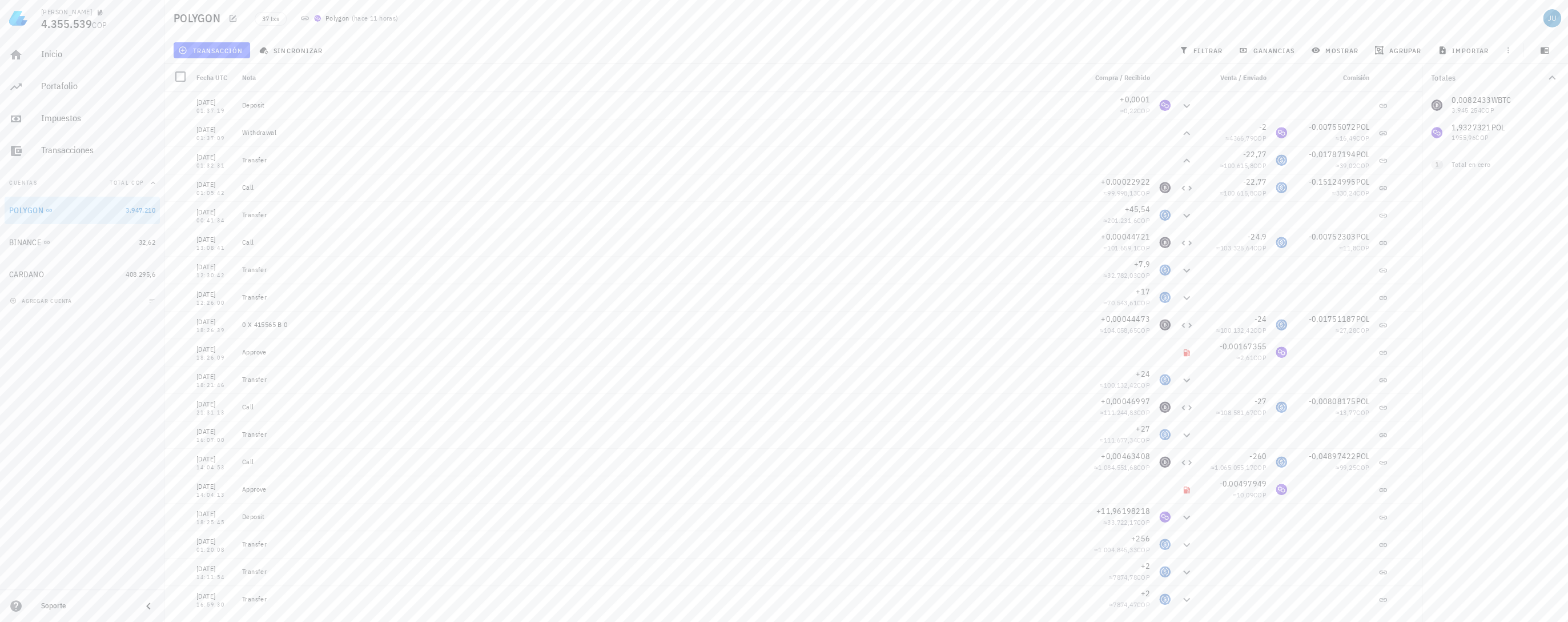
scroll to position [38, 0]
click at [72, 147] on div "Transacciones" at bounding box center [98, 149] width 114 height 11
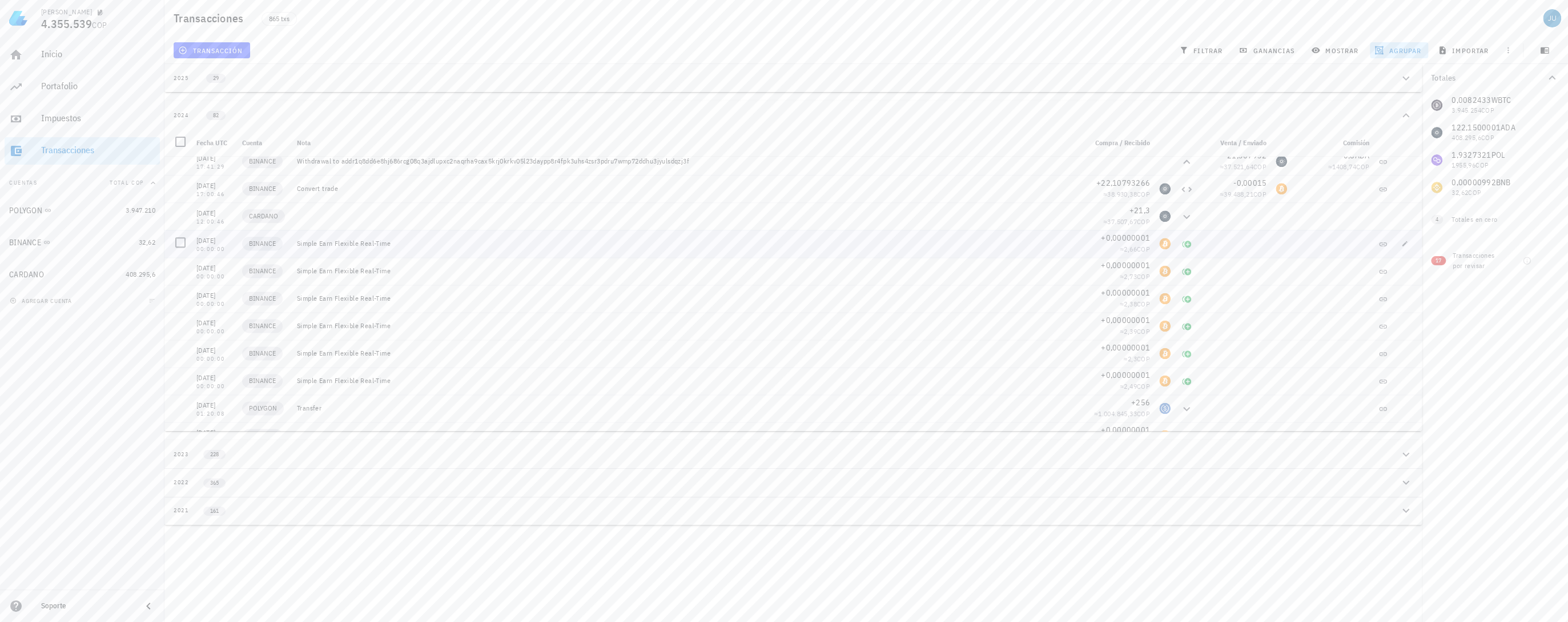
scroll to position [1335, 0]
click at [21, 236] on div "BINANCE" at bounding box center [72, 242] width 125 height 25
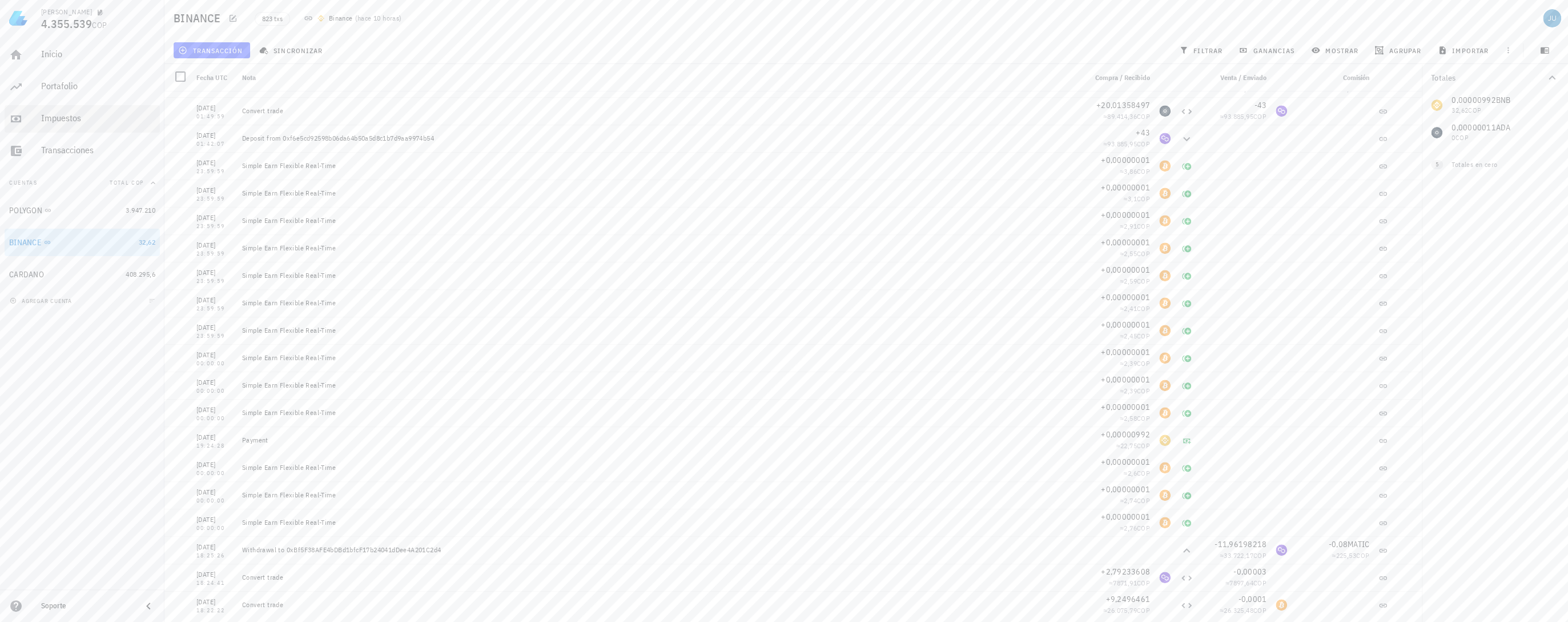
scroll to position [640, 0]
click at [77, 153] on div "Transacciones" at bounding box center [98, 149] width 114 height 11
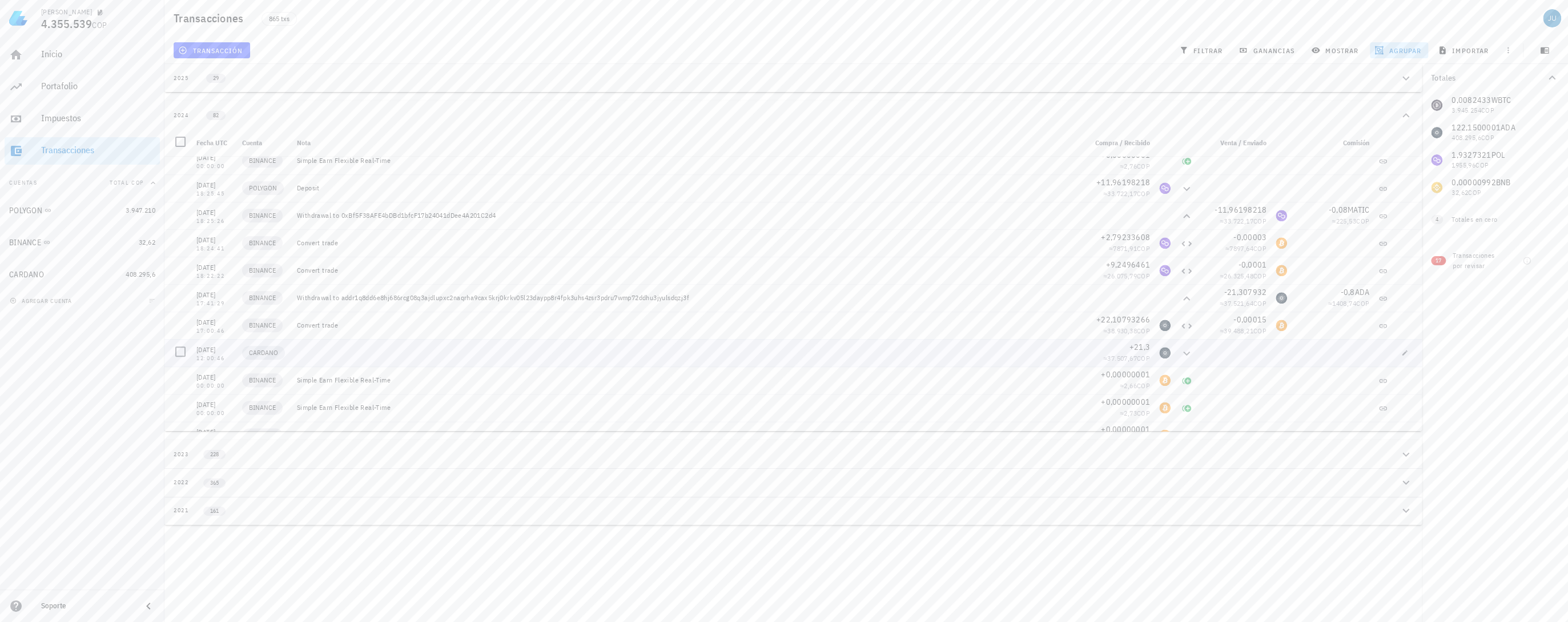
scroll to position [1243, 0]
click at [36, 272] on div "CARDANO" at bounding box center [26, 274] width 35 height 9
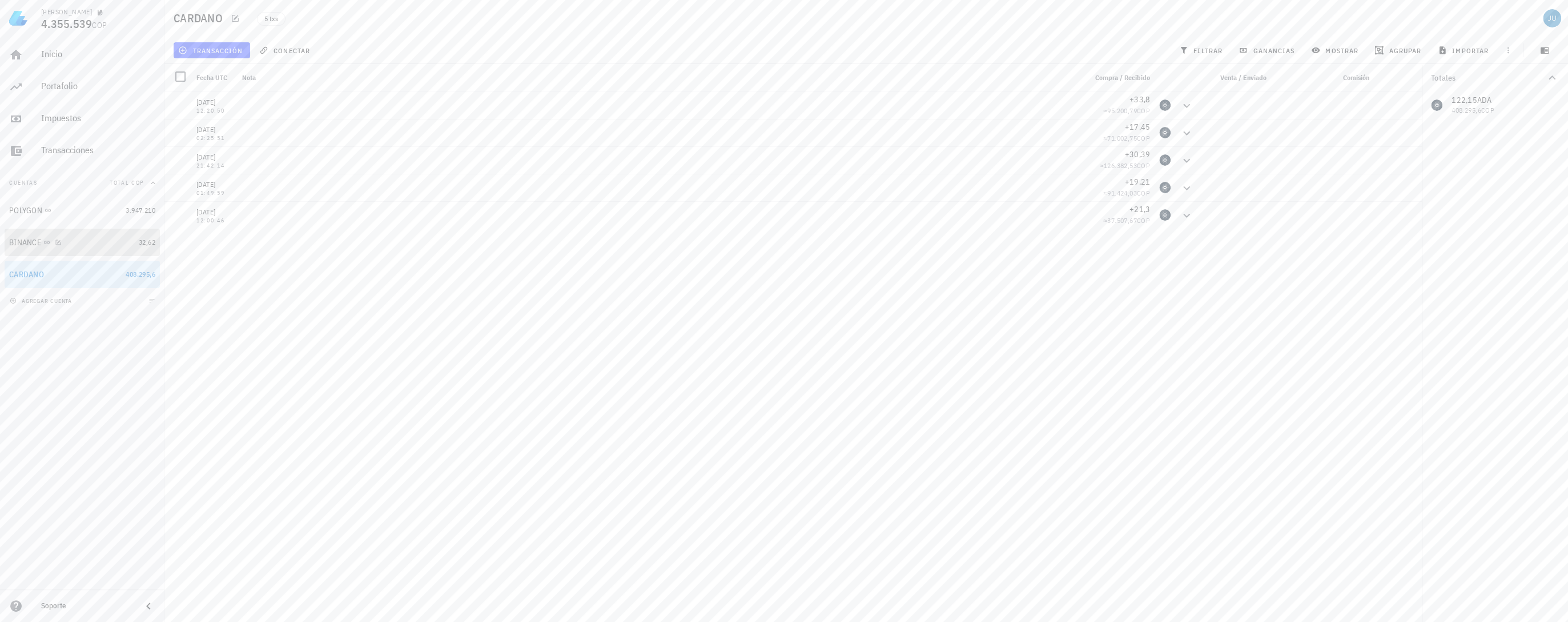
click at [25, 242] on div "BINANCE" at bounding box center [25, 242] width 32 height 9
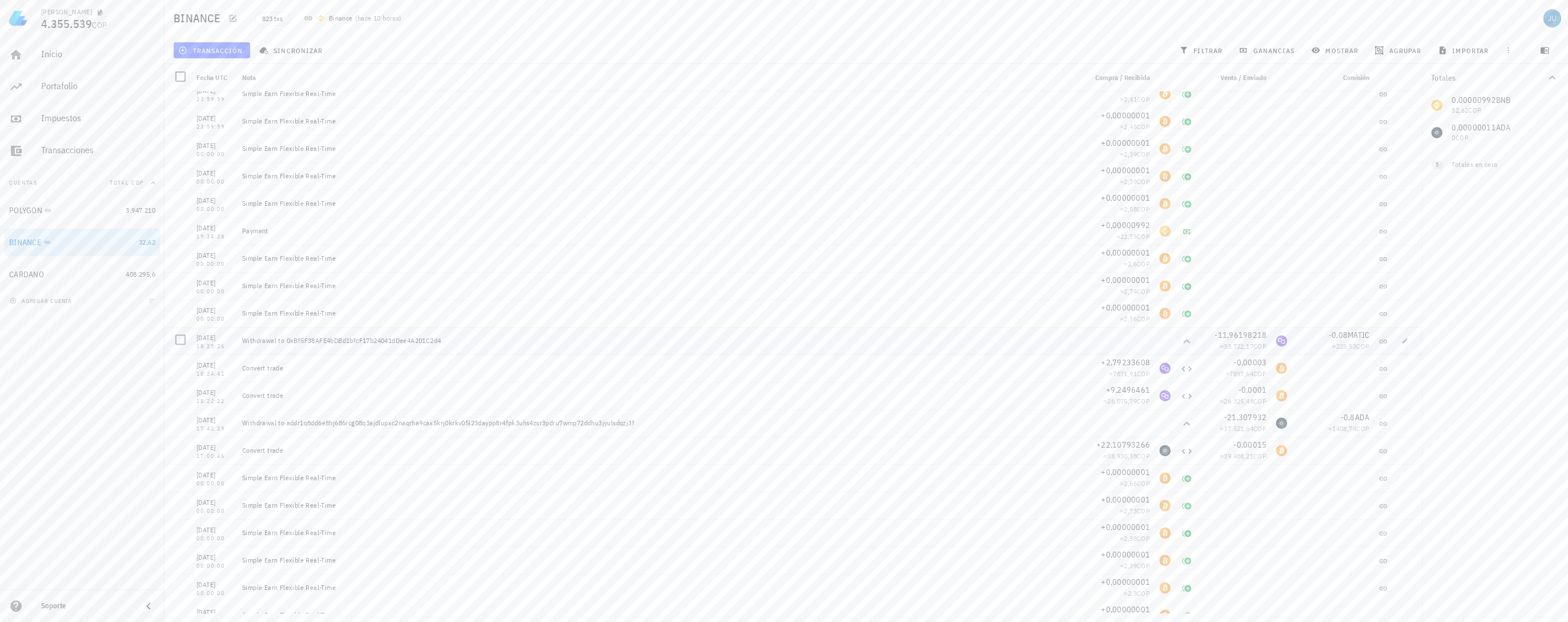
scroll to position [914, 0]
click at [16, 268] on div "CARDANO" at bounding box center [65, 274] width 112 height 25
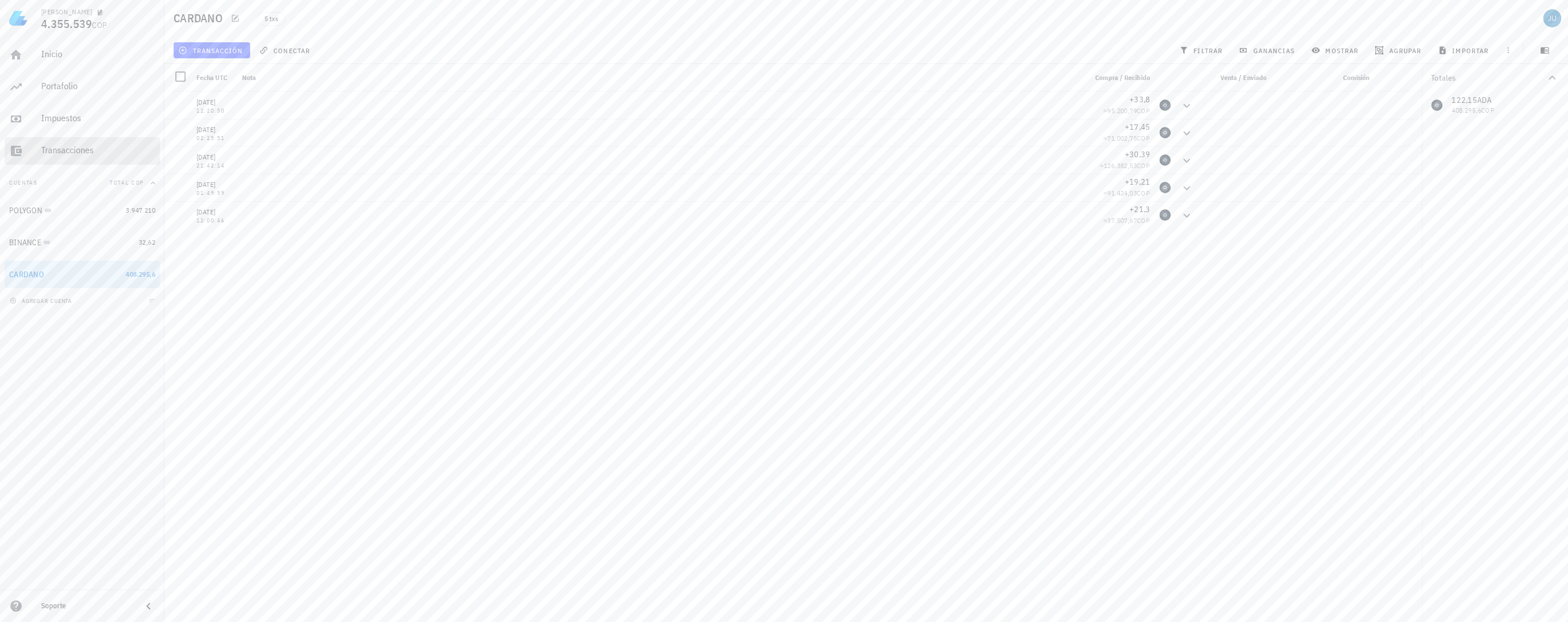
click at [71, 150] on div "Transacciones" at bounding box center [98, 149] width 114 height 11
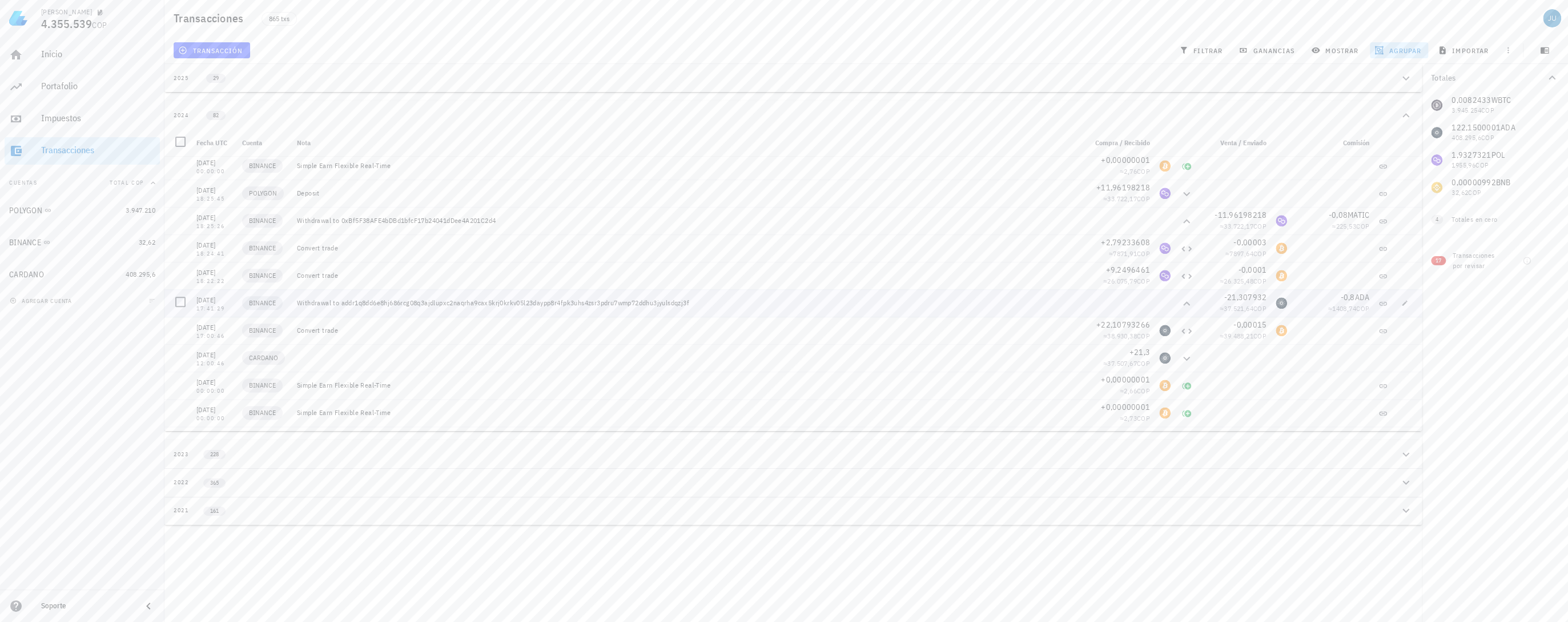
scroll to position [1223, 0]
